Goal: Transaction & Acquisition: Purchase product/service

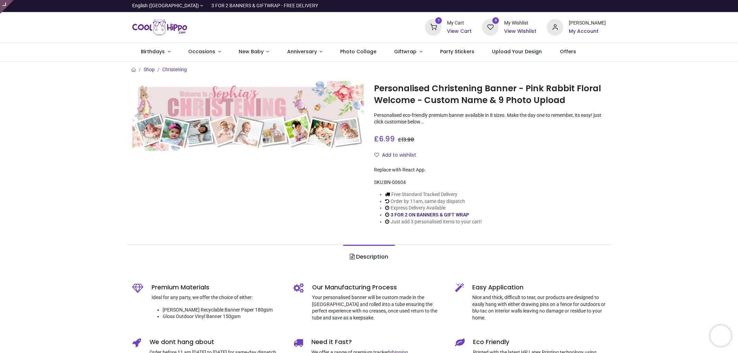
type input "**********"
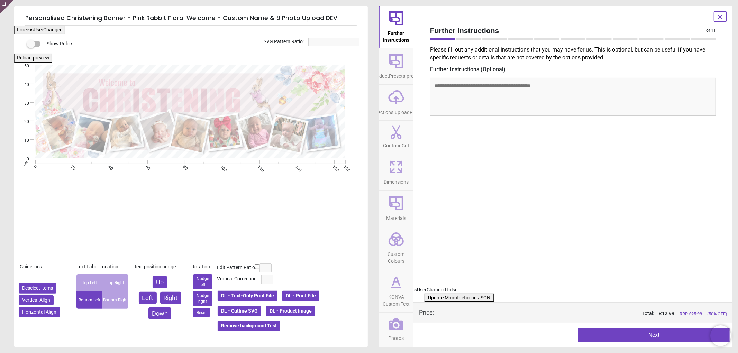
click at [395, 326] on icon at bounding box center [396, 325] width 15 height 12
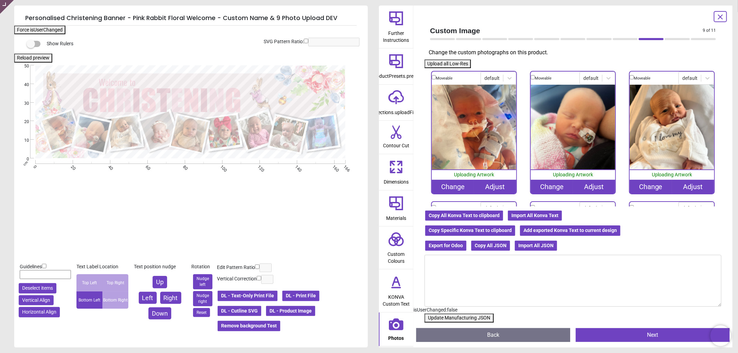
click at [451, 186] on div "Change" at bounding box center [453, 187] width 42 height 14
click at [444, 182] on div "Change" at bounding box center [453, 187] width 42 height 14
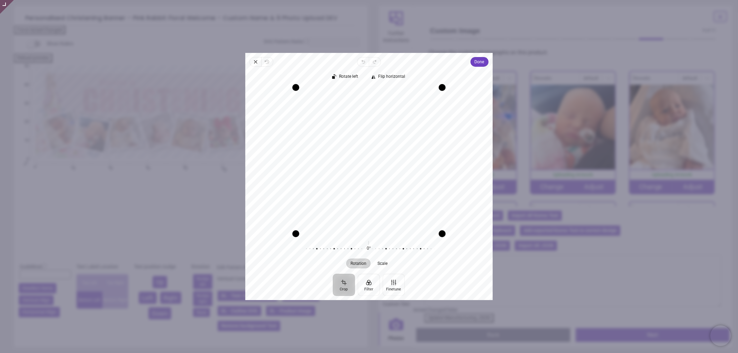
drag, startPoint x: 417, startPoint y: 191, endPoint x: 416, endPoint y: 202, distance: 11.8
click at [416, 202] on div "Recenter" at bounding box center [369, 161] width 236 height 146
drag, startPoint x: 414, startPoint y: 130, endPoint x: 414, endPoint y: 135, distance: 5.2
click at [414, 135] on div "Recenter" at bounding box center [369, 161] width 236 height 146
click at [478, 61] on span "Done" at bounding box center [480, 62] width 10 height 8
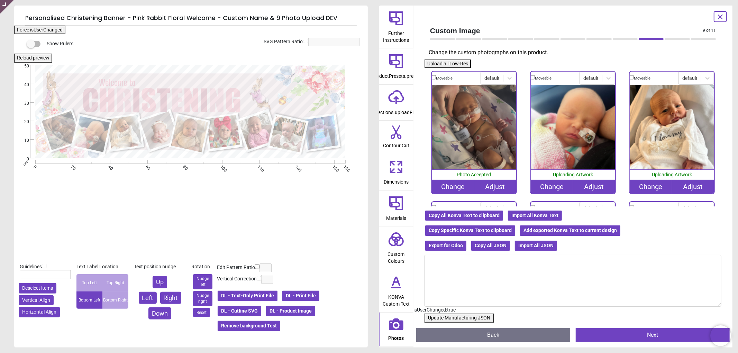
click at [545, 186] on div "Change" at bounding box center [552, 187] width 42 height 14
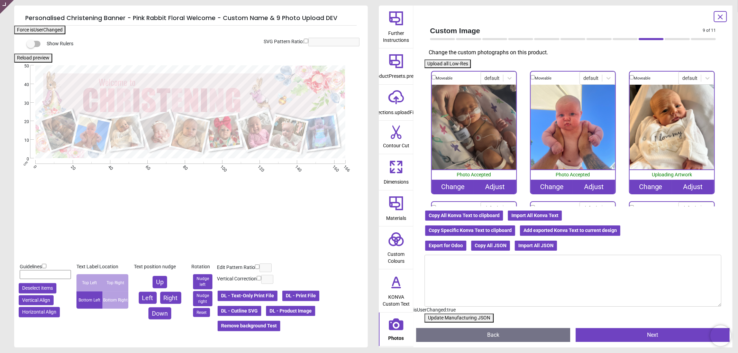
click at [655, 186] on div "Change" at bounding box center [651, 187] width 42 height 14
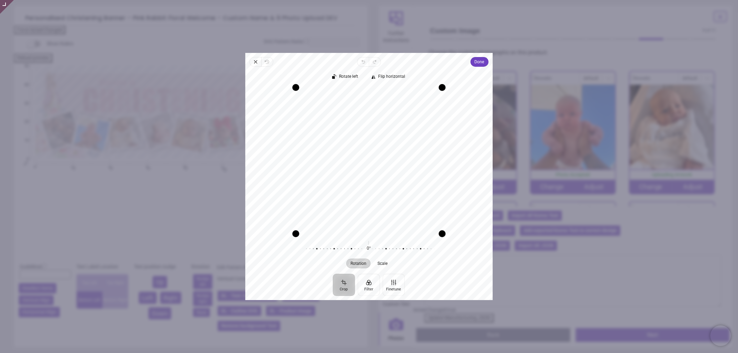
drag, startPoint x: 380, startPoint y: 185, endPoint x: 380, endPoint y: 217, distance: 31.8
click at [380, 217] on div "Recenter" at bounding box center [369, 161] width 236 height 146
click at [479, 62] on span "Done" at bounding box center [480, 62] width 10 height 8
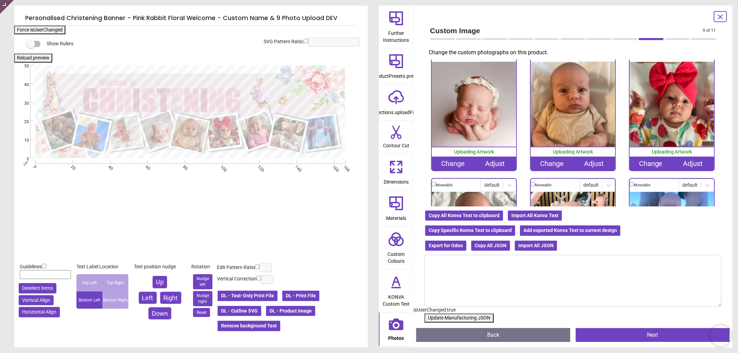
scroll to position [154, 0]
click at [446, 157] on div "Change" at bounding box center [453, 163] width 42 height 14
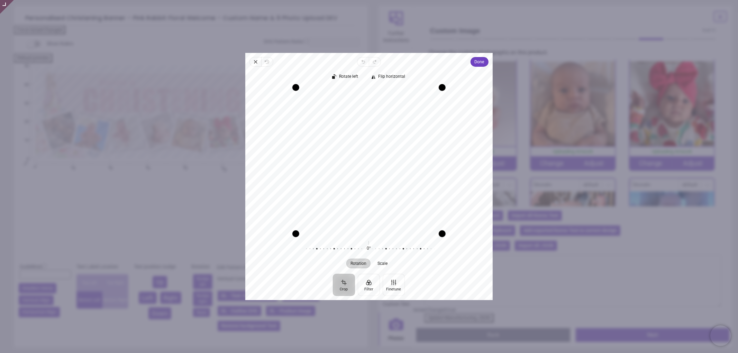
drag, startPoint x: 395, startPoint y: 174, endPoint x: 394, endPoint y: 183, distance: 9.7
click at [394, 183] on div "Recenter" at bounding box center [369, 161] width 236 height 146
click at [480, 61] on span "Done" at bounding box center [480, 62] width 10 height 8
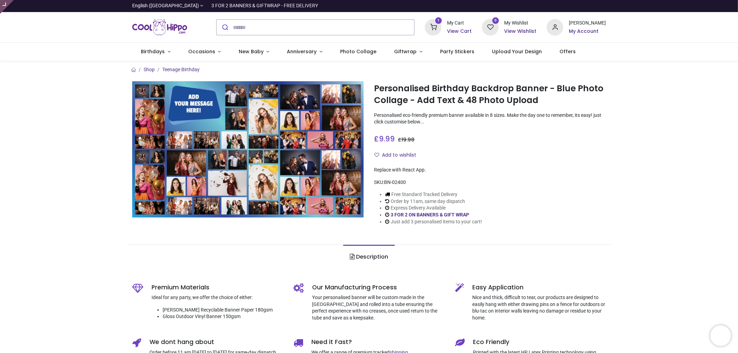
type input "**********"
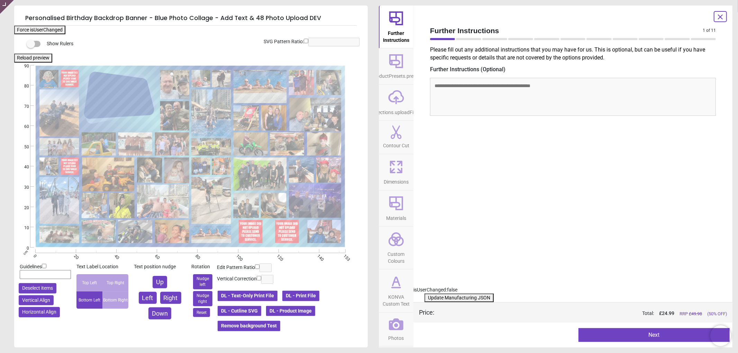
click at [310, 312] on button "DL - Product Image" at bounding box center [290, 312] width 51 height 12
click at [722, 17] on icon at bounding box center [720, 17] width 8 height 8
